Goal: Task Accomplishment & Management: Complete application form

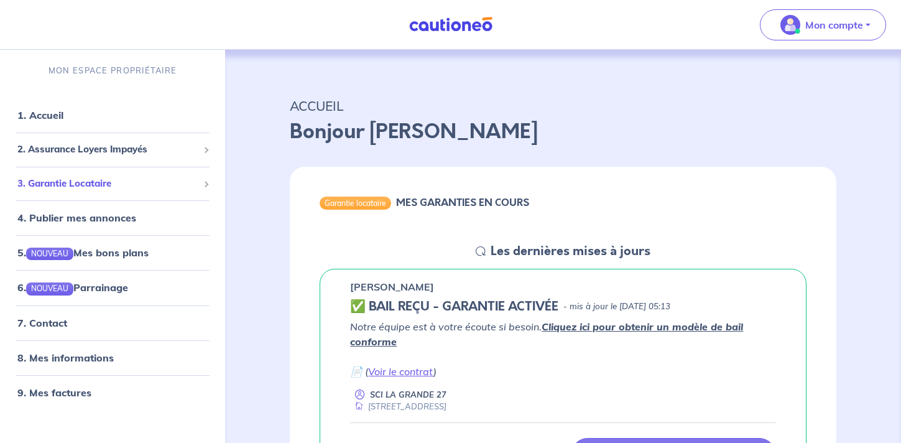
click at [101, 185] on span "3. Garantie Locataire" at bounding box center [107, 184] width 181 height 14
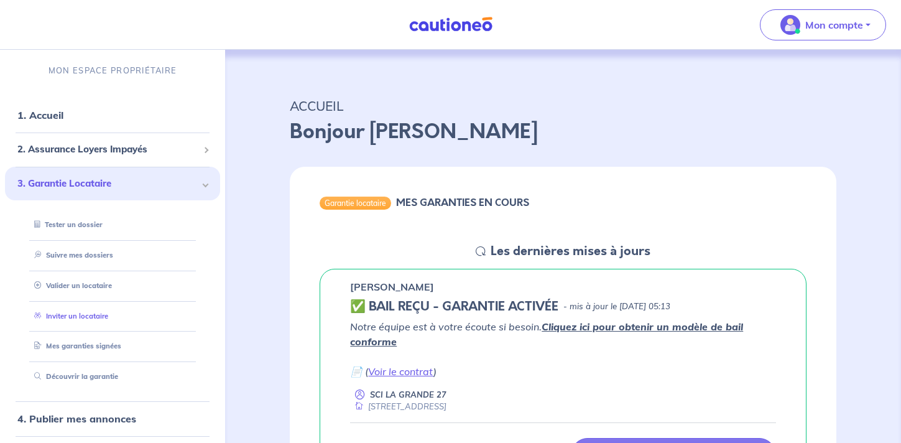
click at [91, 319] on link "Inviter un locataire" at bounding box center [68, 316] width 79 height 9
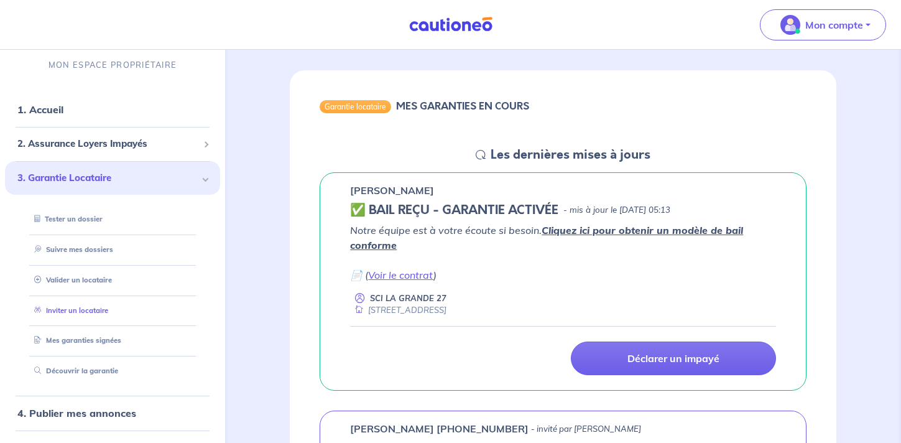
select select "FR"
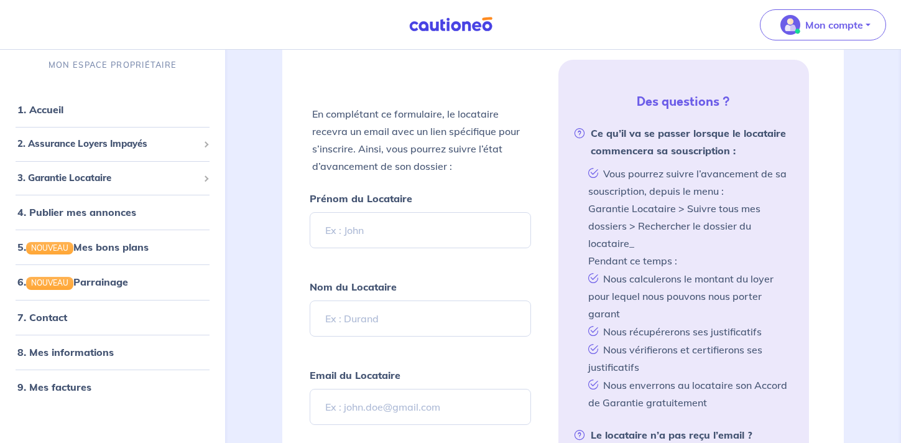
scroll to position [264, 0]
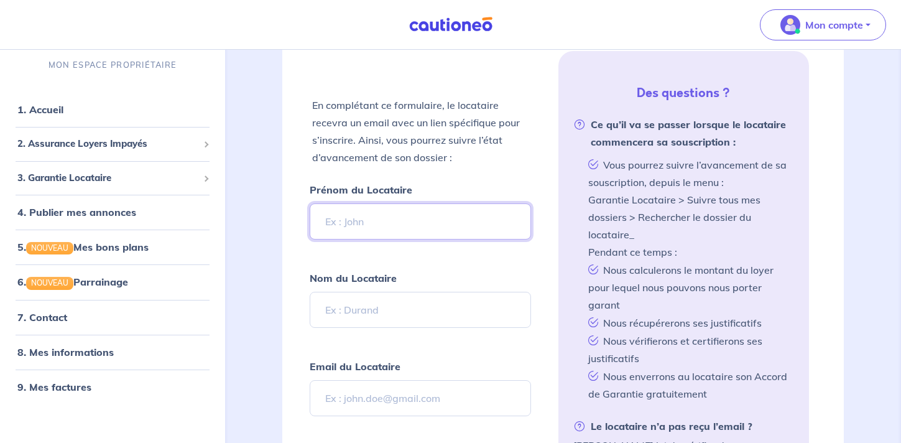
click at [412, 223] on input "Prénom du Locataire" at bounding box center [420, 221] width 221 height 36
type input "[PERSON_NAME]"
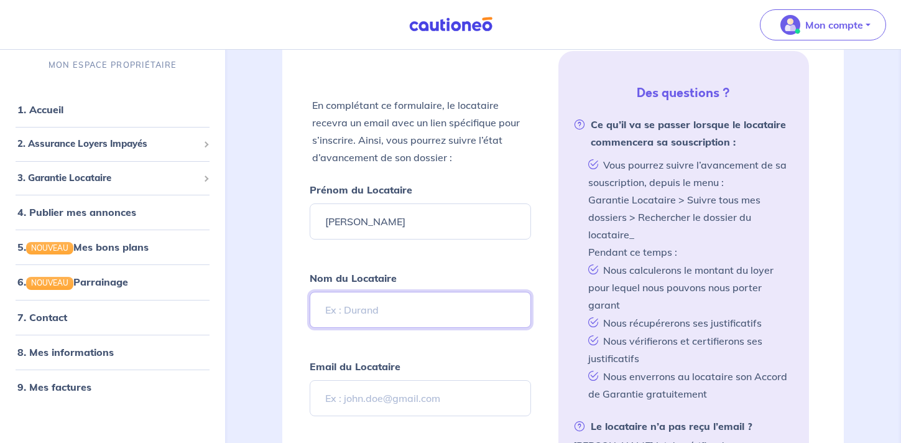
click at [402, 315] on input "Nom du Locataire" at bounding box center [420, 310] width 221 height 36
type input "SIDIBEH"
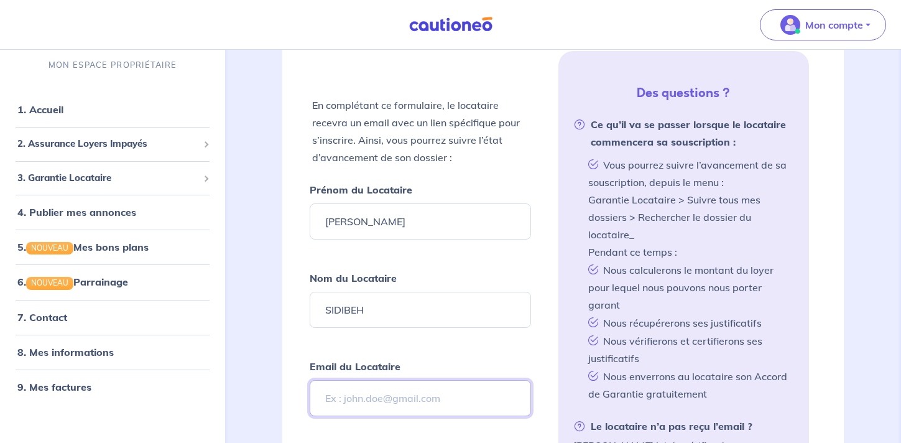
click at [391, 407] on input "Email du Locataire" at bounding box center [420, 398] width 221 height 36
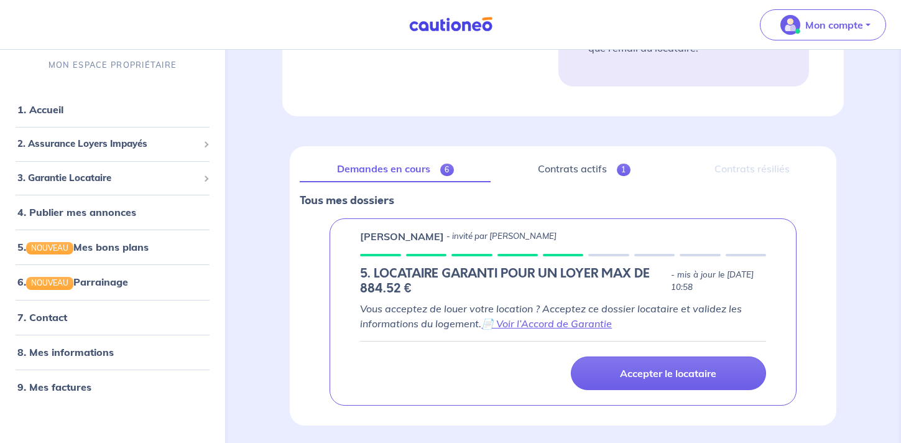
scroll to position [884, 0]
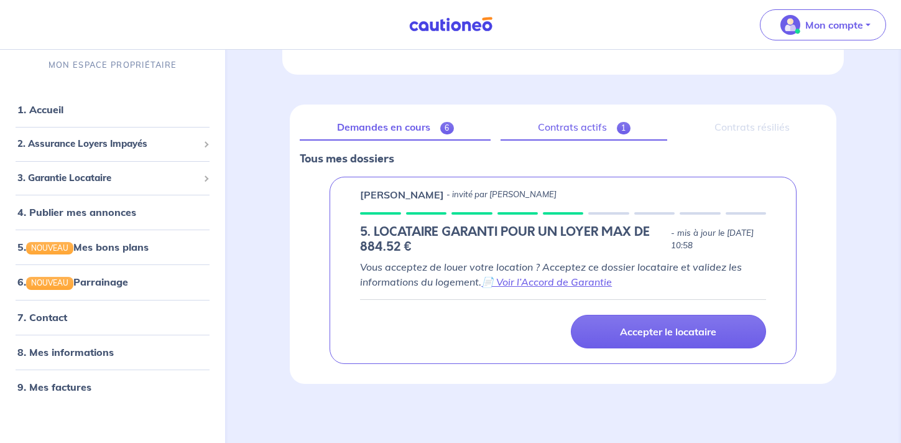
click at [578, 127] on link "Contrats actifs 1" at bounding box center [584, 127] width 167 height 26
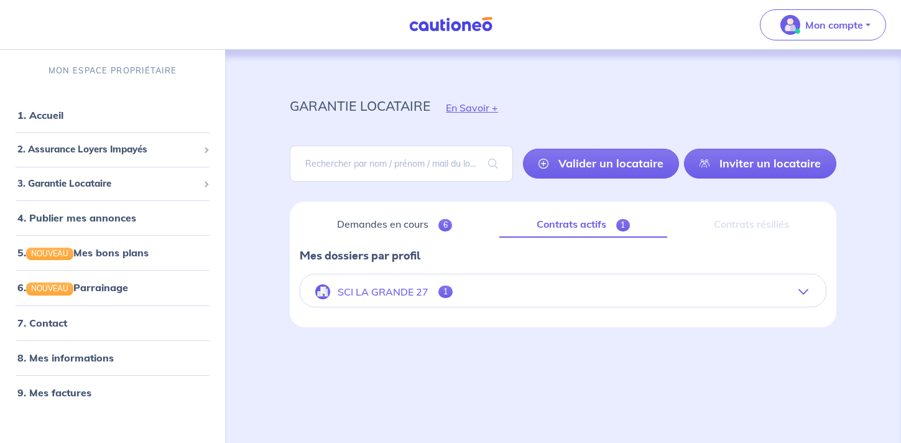
scroll to position [6, 0]
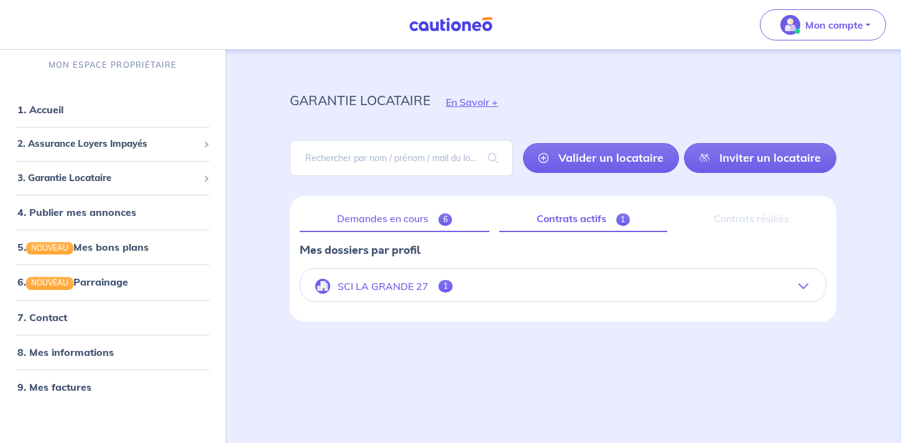
click at [426, 215] on link "Demandes en cours 6" at bounding box center [395, 219] width 190 height 26
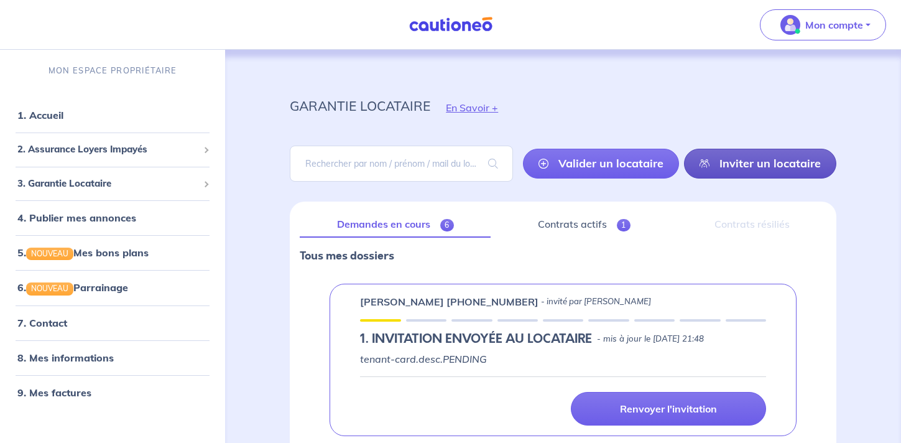
click at [721, 173] on link "Inviter un locataire" at bounding box center [760, 164] width 152 height 30
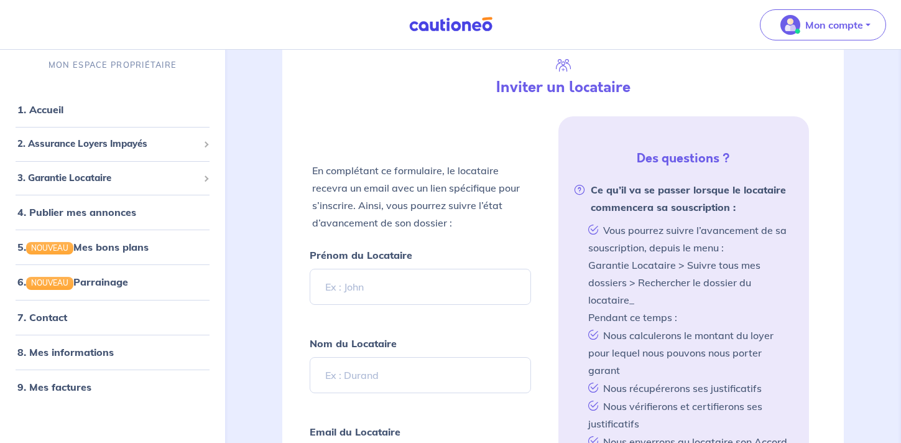
scroll to position [201, 0]
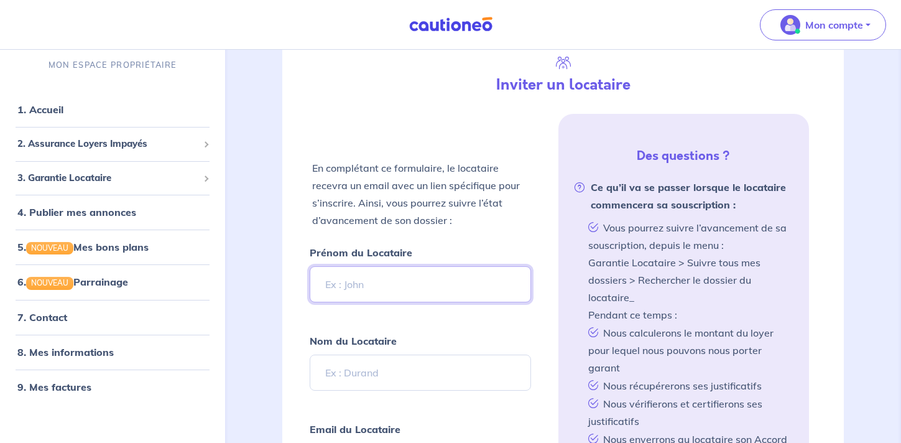
click at [349, 286] on input "Prénom du Locataire" at bounding box center [420, 284] width 221 height 36
type input "[PERSON_NAME]"
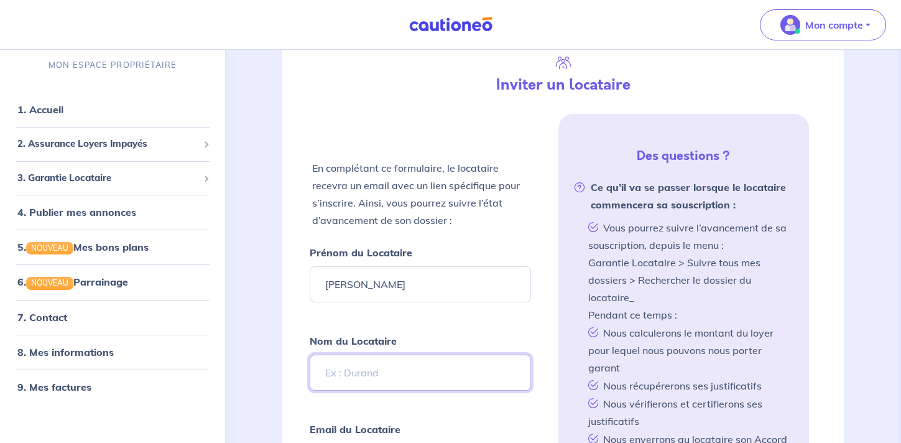
click at [355, 366] on input "Nom du Locataire" at bounding box center [420, 372] width 221 height 36
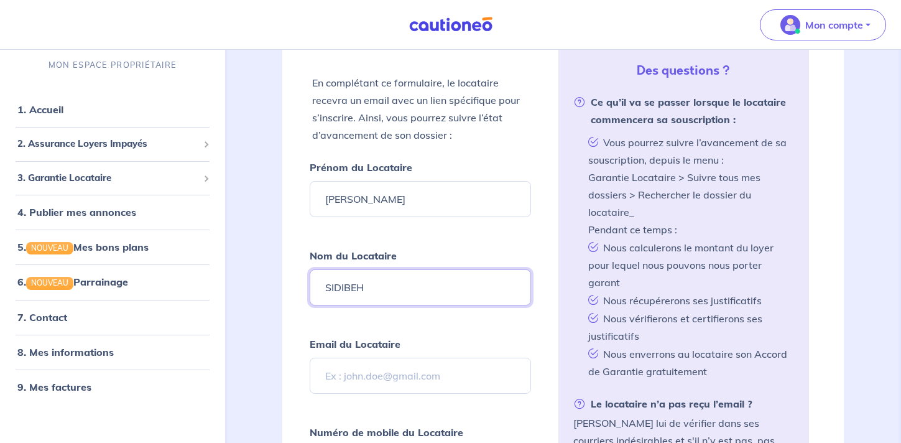
scroll to position [289, 0]
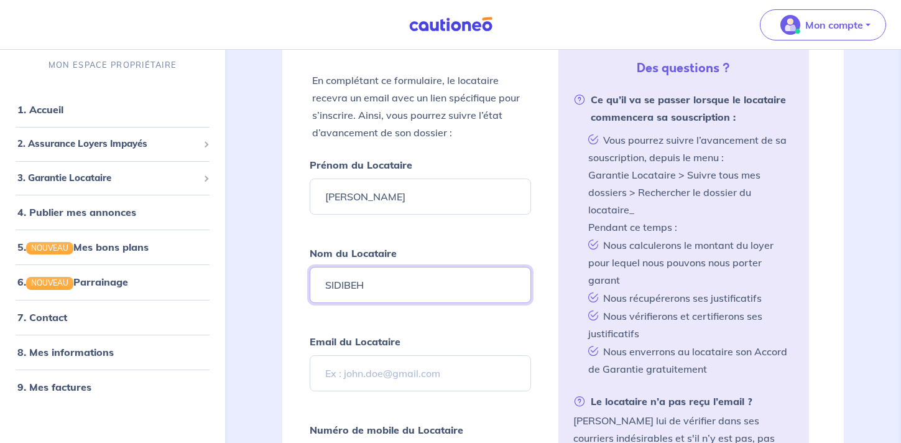
type input "SIDIBEH"
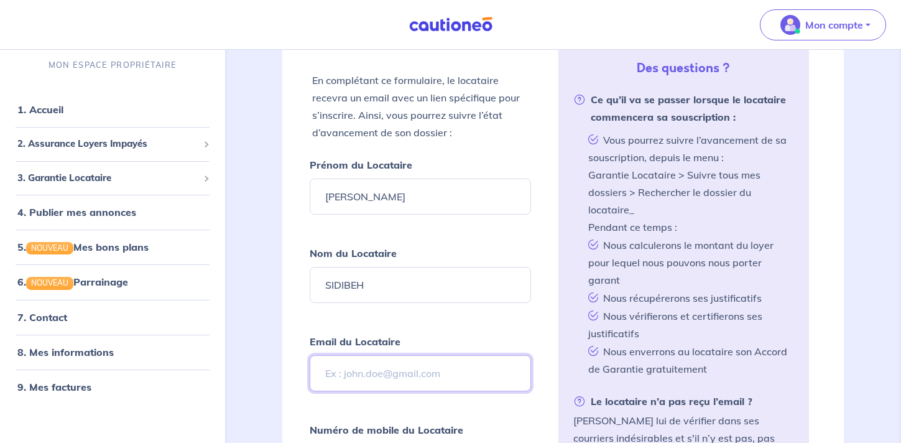
click at [377, 377] on input "Email du Locataire" at bounding box center [420, 373] width 221 height 36
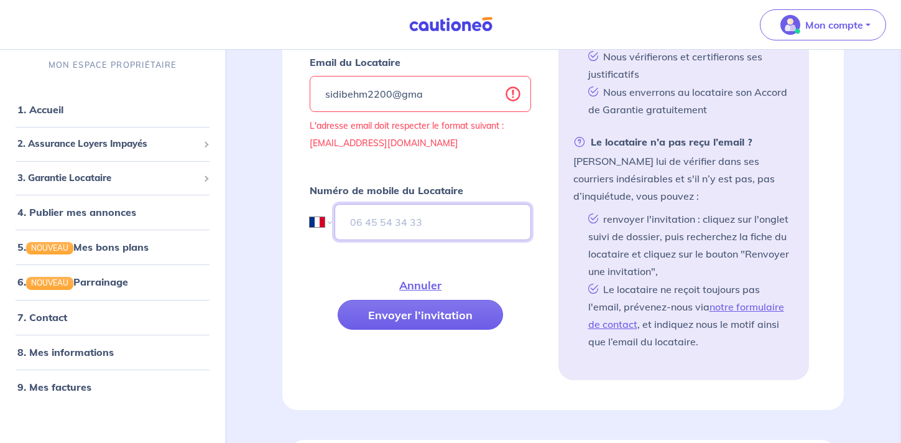
scroll to position [549, 0]
click at [441, 89] on input "sidibehm2200@gma" at bounding box center [420, 93] width 221 height 36
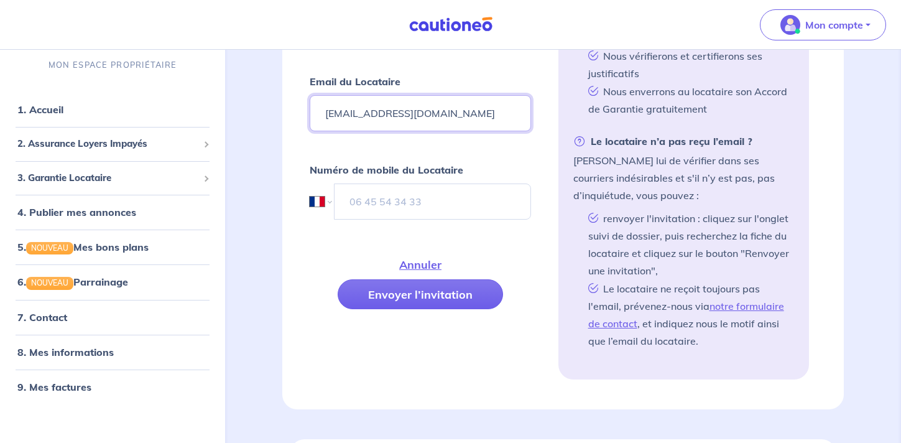
type input "[EMAIL_ADDRESS][DOMAIN_NAME]"
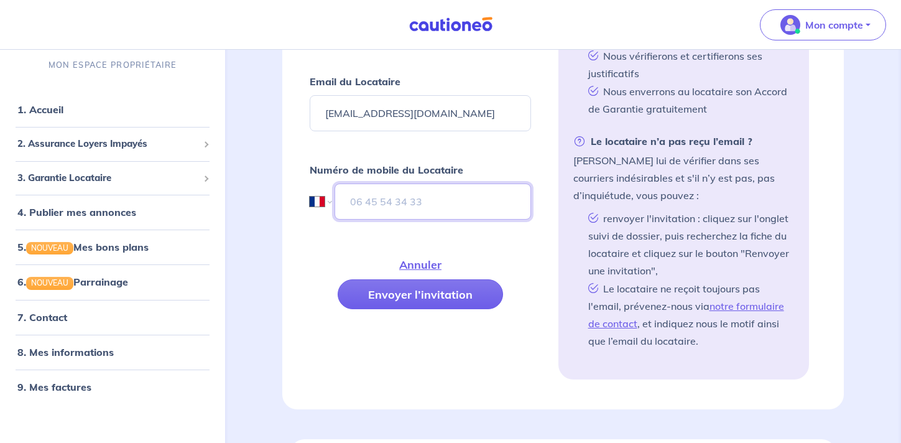
click at [412, 193] on input "tel" at bounding box center [433, 201] width 196 height 36
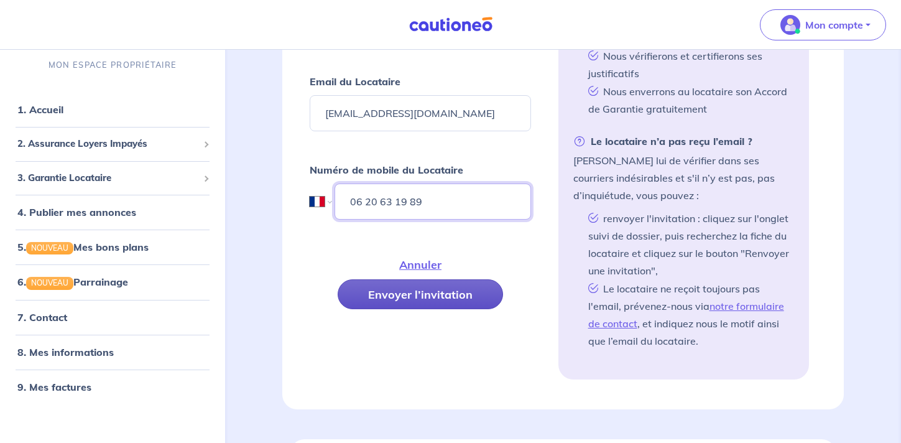
type input "06 20 63 19 89"
click at [413, 296] on button "Envoyer l’invitation" at bounding box center [420, 294] width 165 height 30
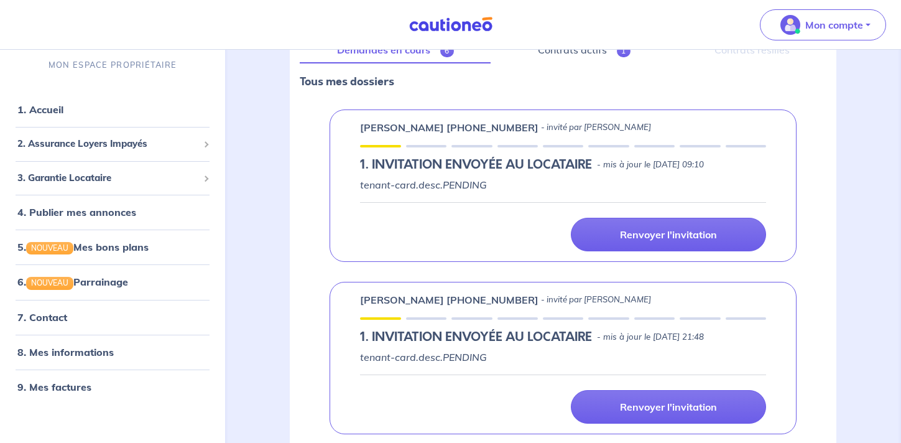
scroll to position [0, 0]
